Goal: Ask a question

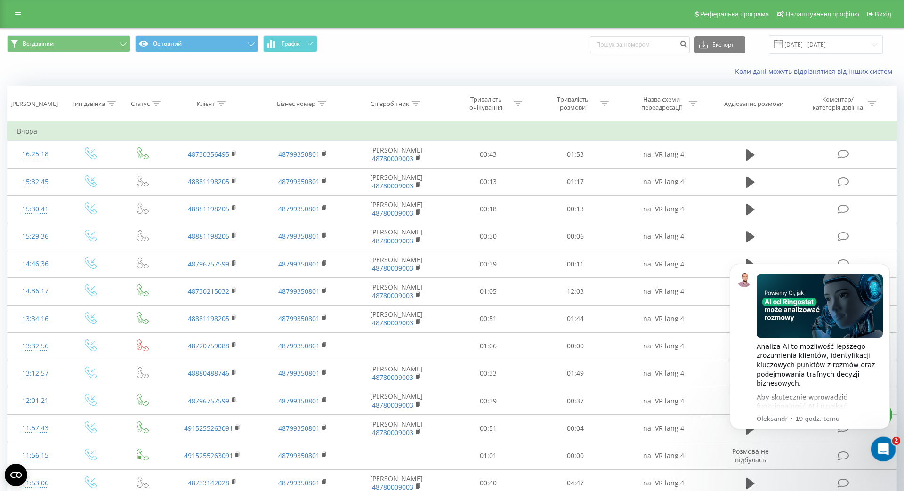
click html
click at [884, 451] on icon "Otwórz komunikator Intercom" at bounding box center [883, 448] width 16 height 16
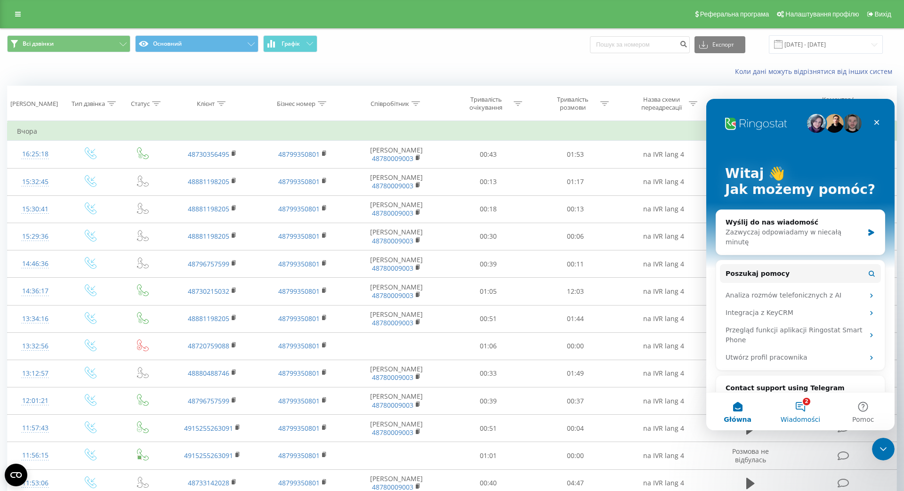
click at [807, 417] on span "Wiadomości" at bounding box center [801, 419] width 40 height 7
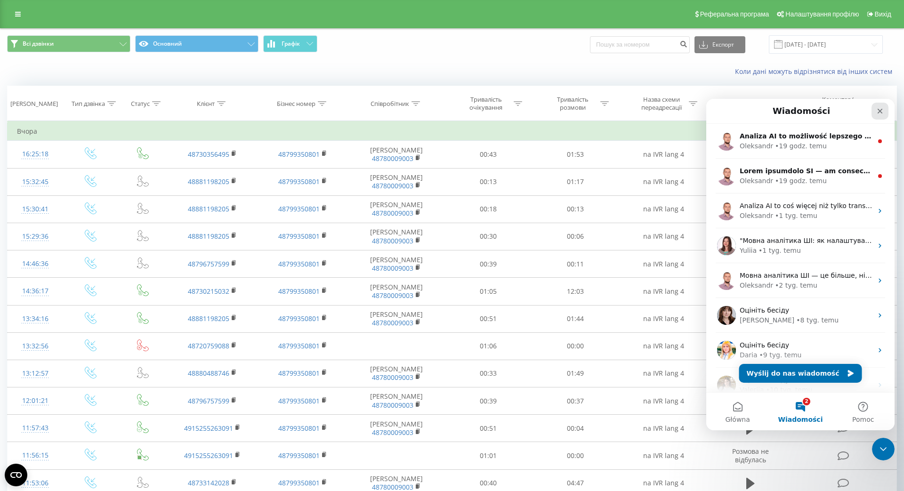
click at [883, 117] on div "Zamknij" at bounding box center [880, 111] width 17 height 17
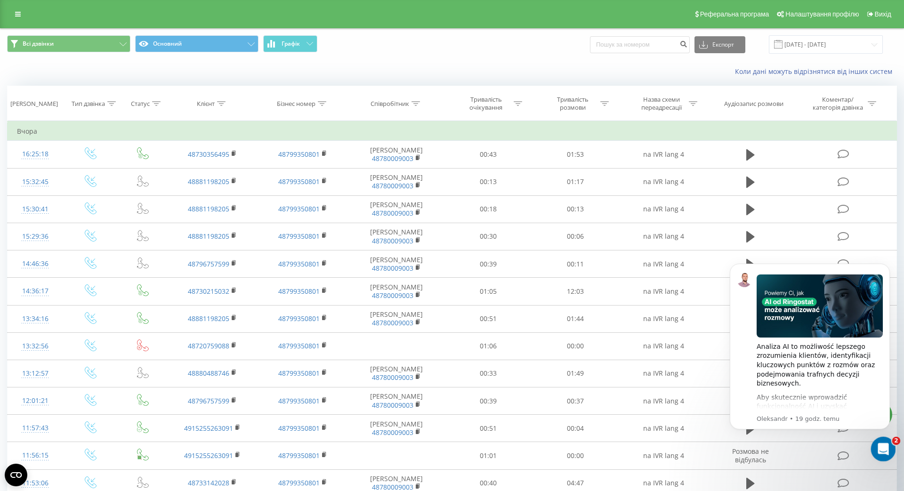
click at [887, 444] on div "Otwórz komunikator Intercom" at bounding box center [882, 447] width 31 height 31
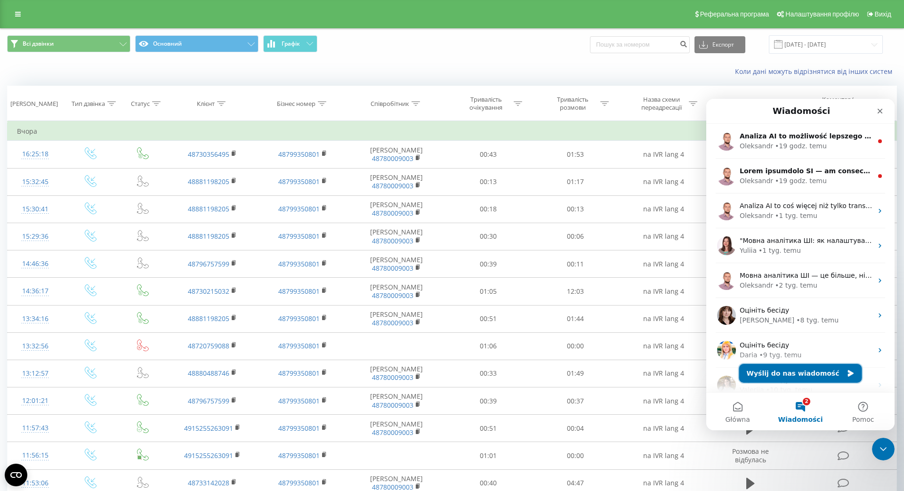
click at [790, 378] on button "Wyślij do nas wiadomość" at bounding box center [801, 373] width 123 height 19
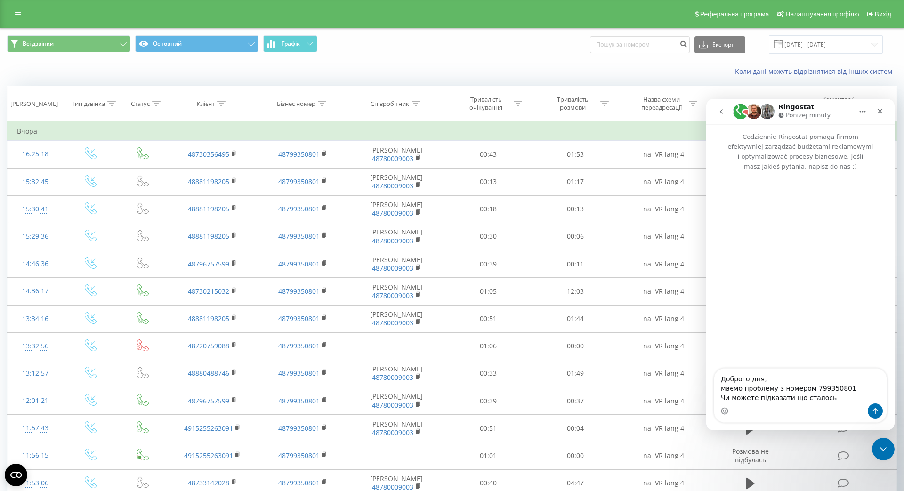
type textarea "Доброго дня, маємо проблему з номером 799350801 Чи можете підказати що сталось?"
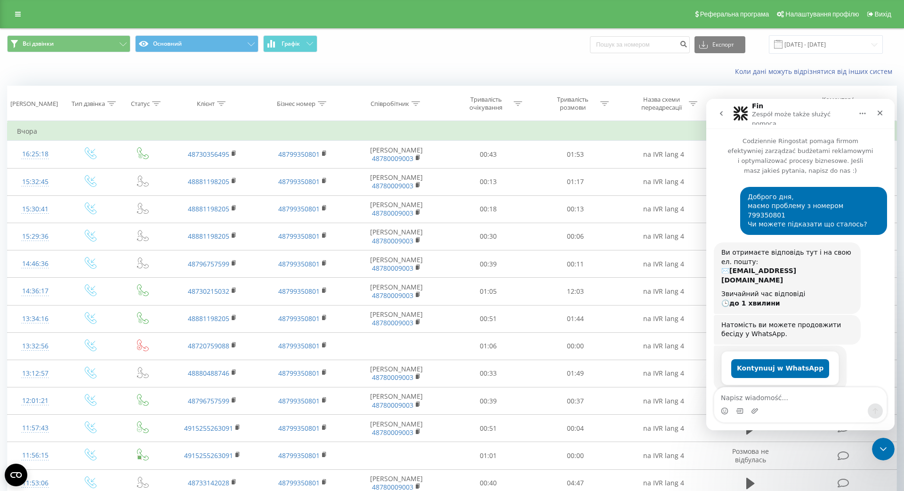
scroll to position [0, 0]
